Goal: Task Accomplishment & Management: Manage account settings

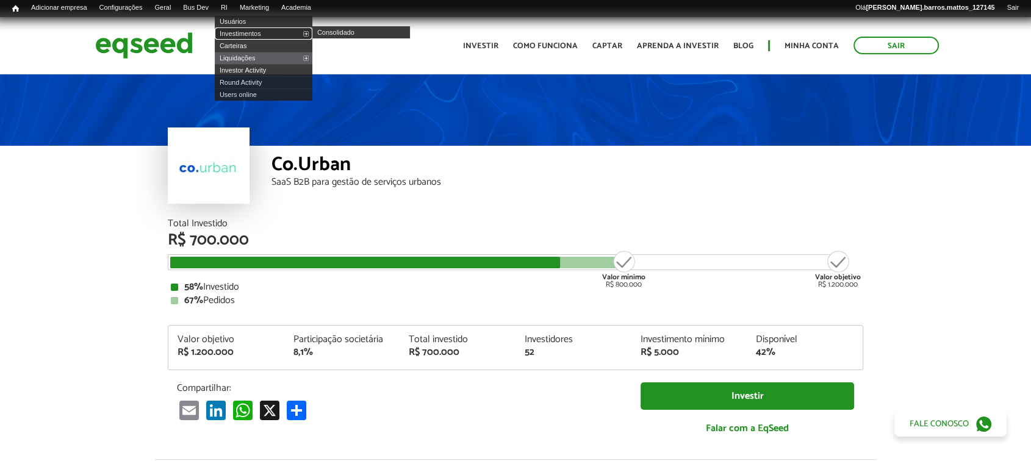
click at [247, 30] on link "Investimentos" at bounding box center [264, 33] width 98 height 12
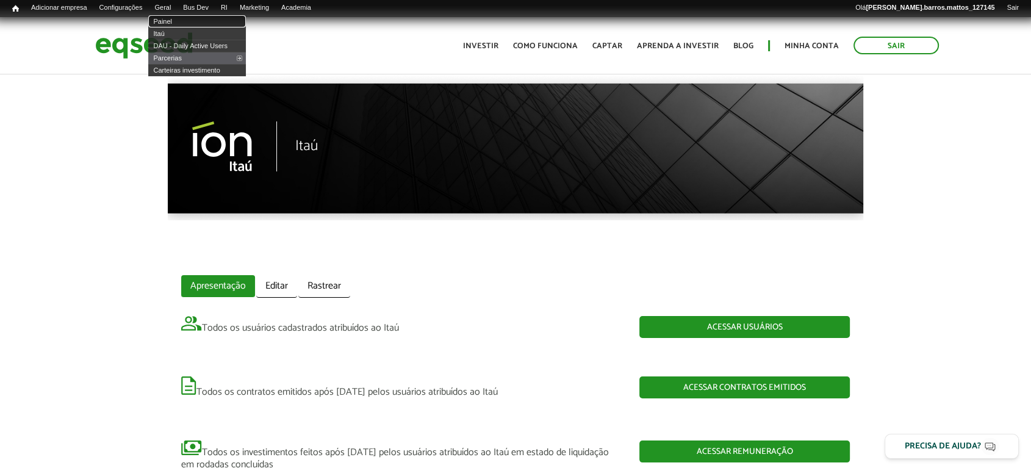
click at [176, 22] on link "Painel" at bounding box center [197, 21] width 98 height 12
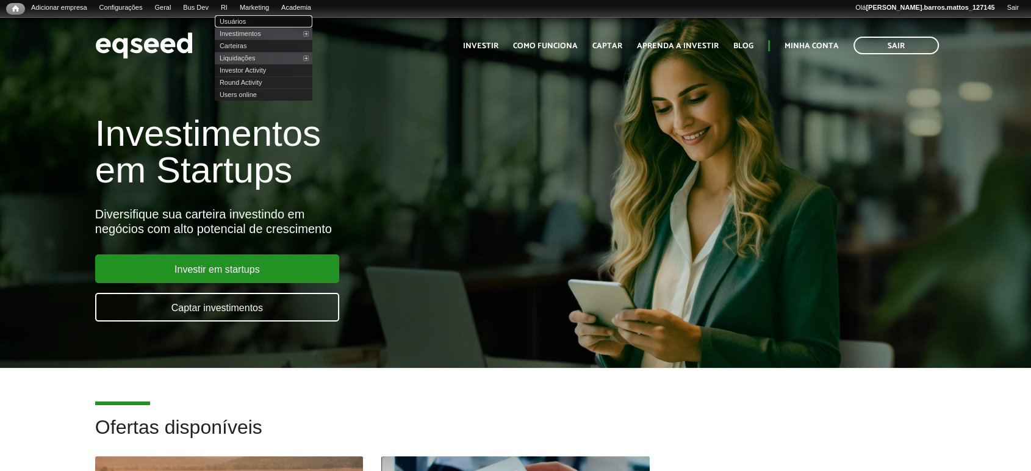
click at [236, 18] on link "Usuários" at bounding box center [264, 21] width 98 height 12
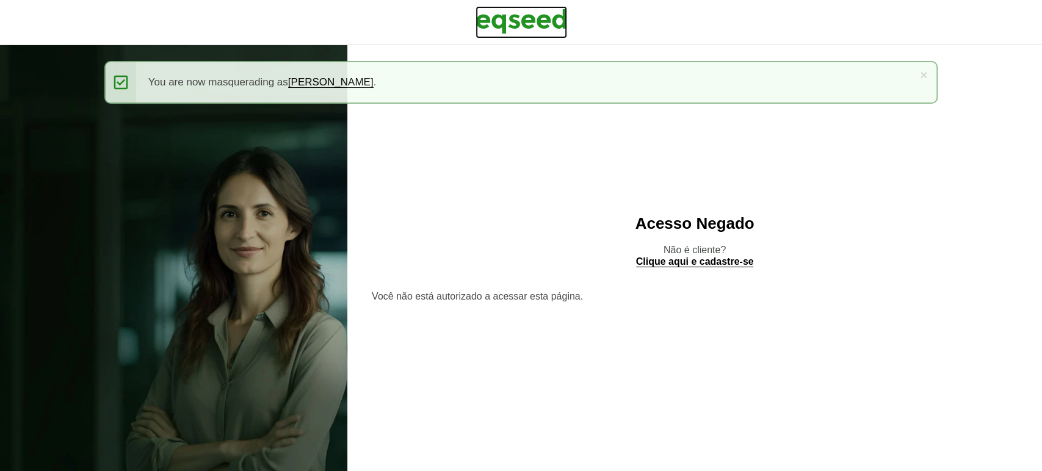
click at [494, 34] on img at bounding box center [521, 21] width 92 height 31
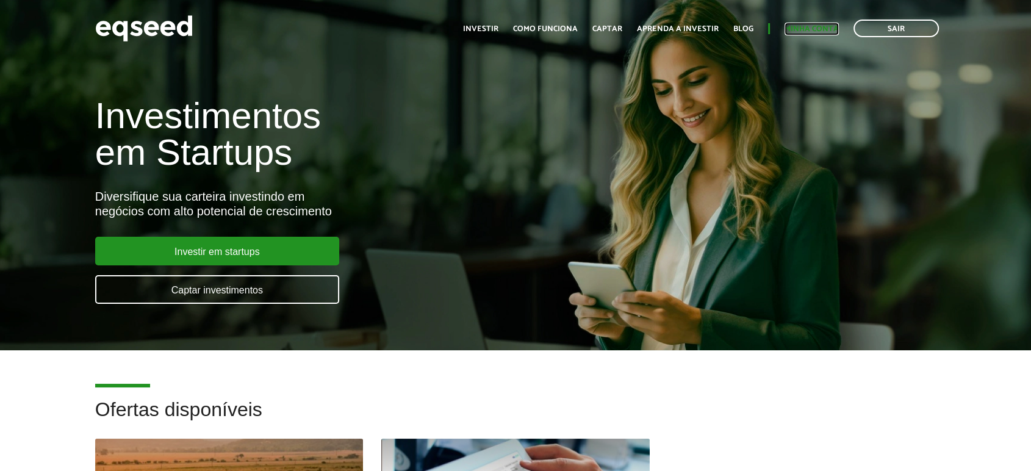
click at [794, 33] on link "Minha conta" at bounding box center [812, 29] width 54 height 8
click at [796, 26] on link "Minha conta" at bounding box center [812, 29] width 54 height 8
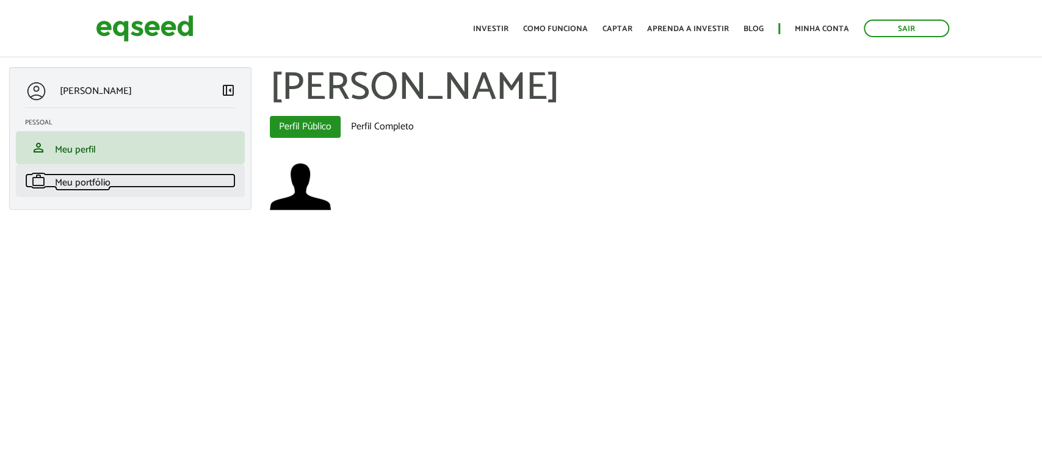
click at [166, 177] on link "work Meu portfólio" at bounding box center [130, 180] width 211 height 15
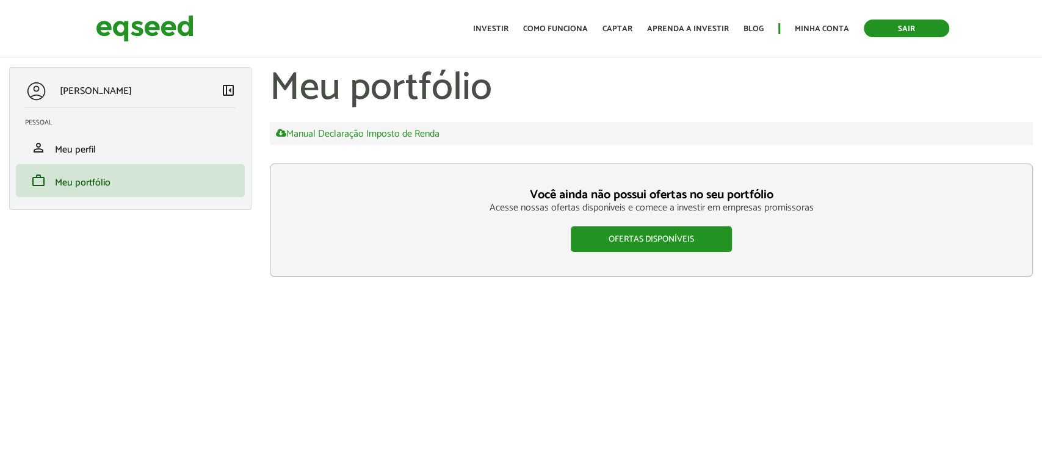
click at [903, 34] on link "Sair" at bounding box center [905, 29] width 85 height 18
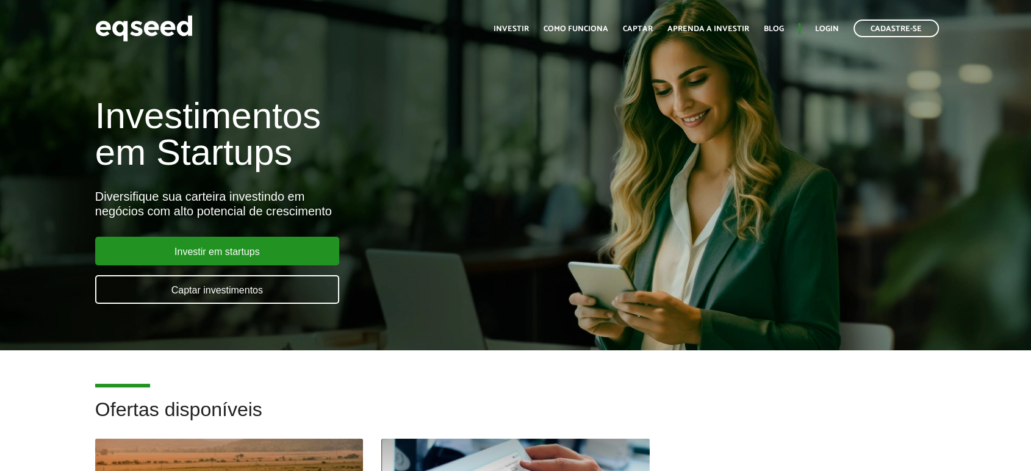
click at [839, 34] on ul "Início Investir Como funciona Captar Aprenda a investir Blog Login Cadastre-se" at bounding box center [717, 29] width 458 height 18
click at [834, 30] on link "Login" at bounding box center [827, 29] width 24 height 8
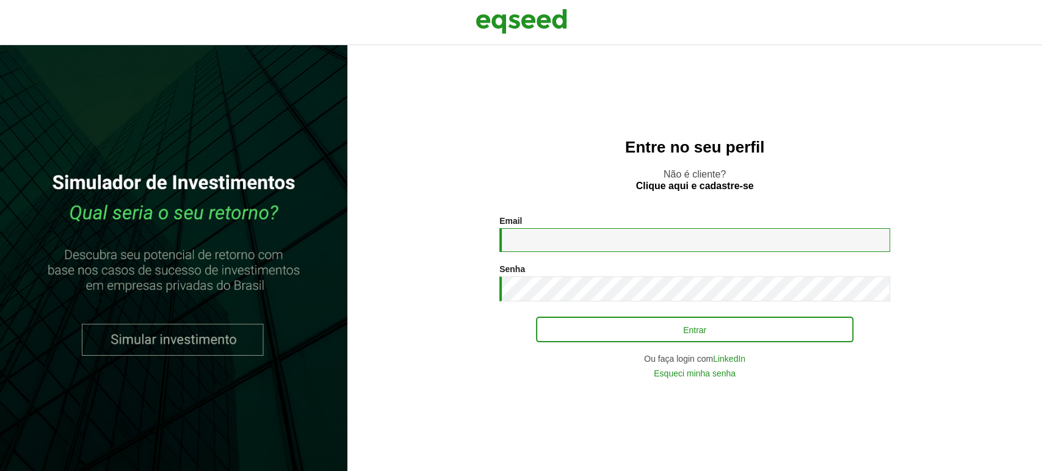
type input "**********"
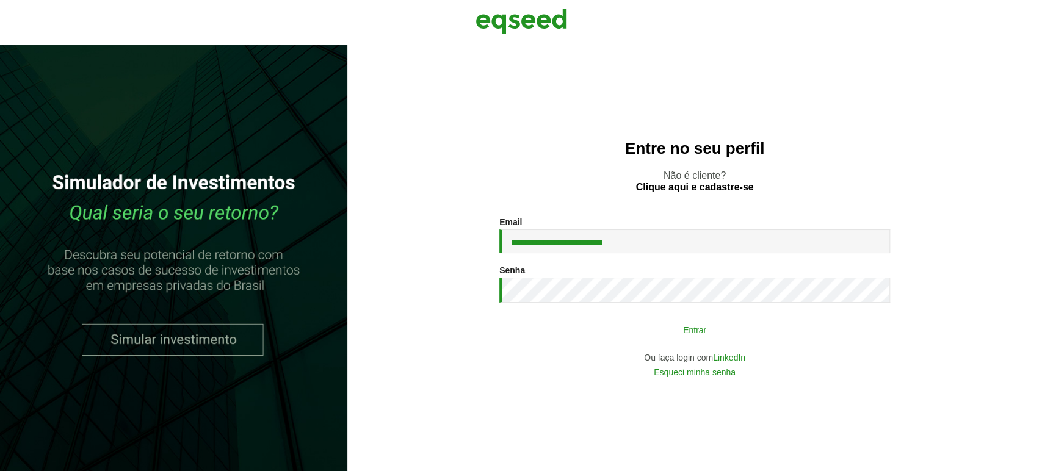
click at [591, 334] on button "Entrar" at bounding box center [694, 329] width 317 height 23
